Goal: Check status: Check status

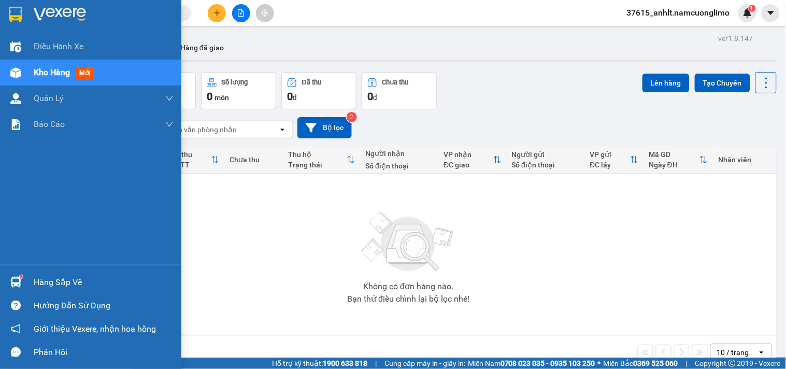
click at [16, 282] on img at bounding box center [15, 282] width 11 height 11
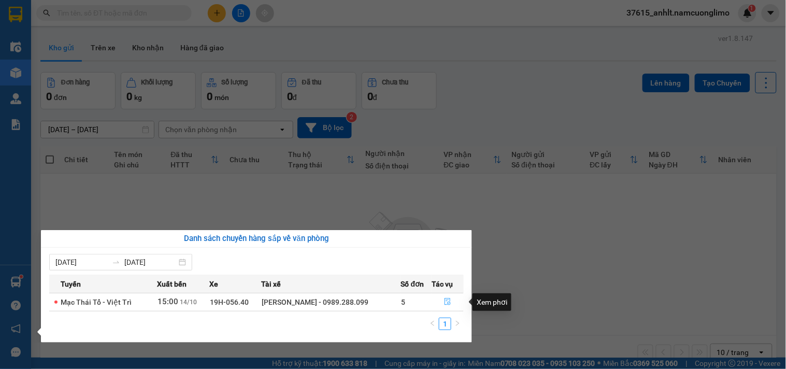
click at [445, 301] on icon "file-done" at bounding box center [447, 301] width 7 height 7
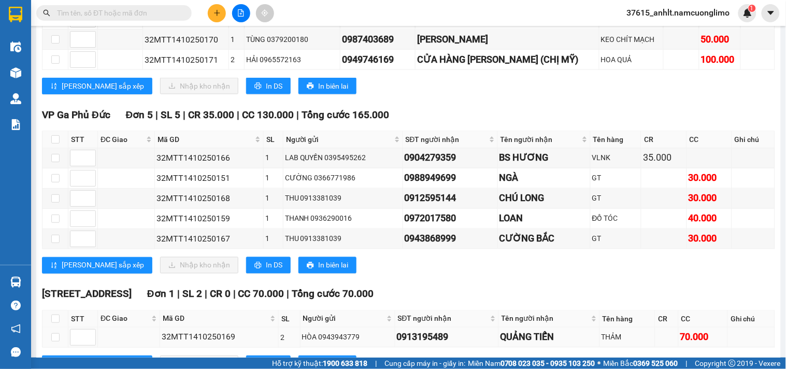
scroll to position [412, 0]
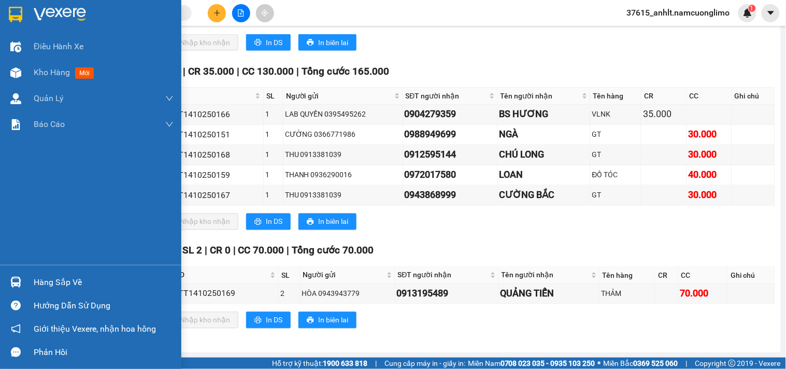
click at [13, 7] on img at bounding box center [15, 15] width 13 height 16
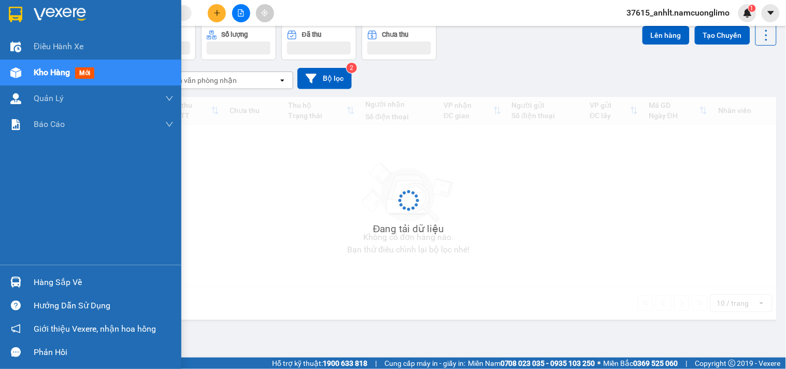
scroll to position [48, 0]
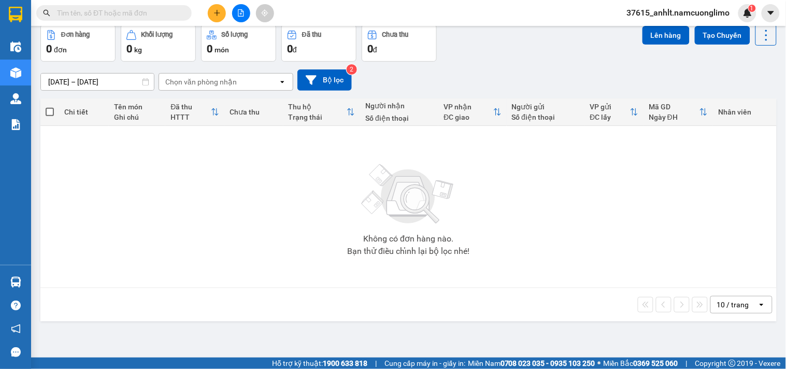
paste input "0972403656"
type input "0972403656"
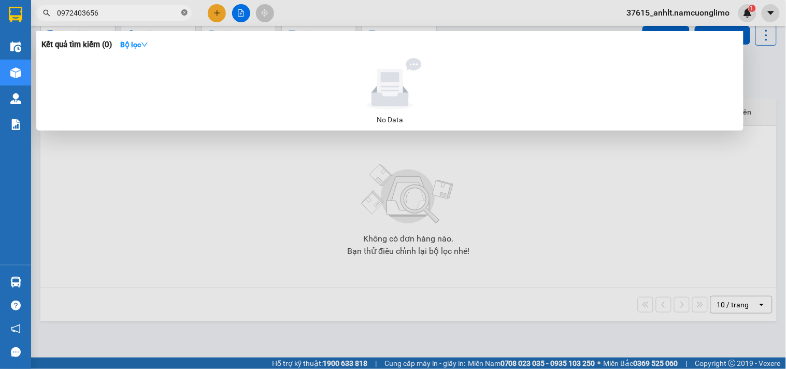
click at [184, 14] on icon "close-circle" at bounding box center [184, 12] width 6 height 6
